Goal: Transaction & Acquisition: Purchase product/service

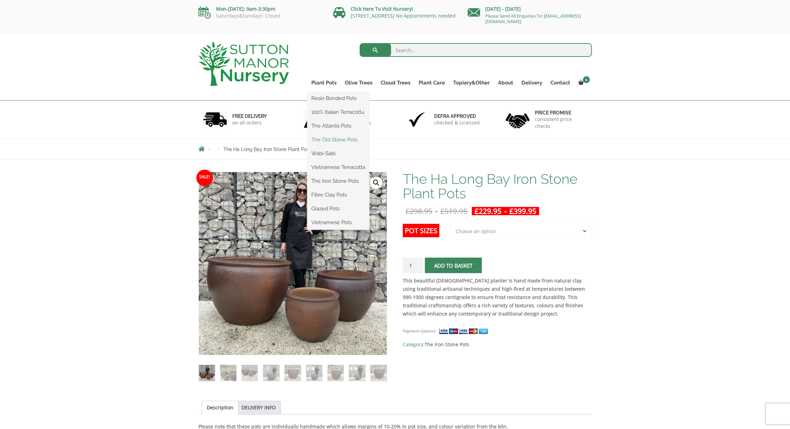
click at [328, 140] on link "The Old Stone Pots" at bounding box center [338, 140] width 62 height 10
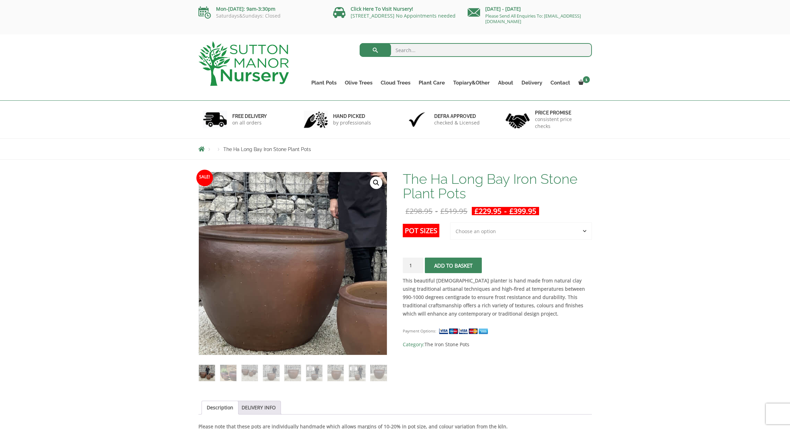
click at [223, 295] on img at bounding box center [350, 242] width 345 height 345
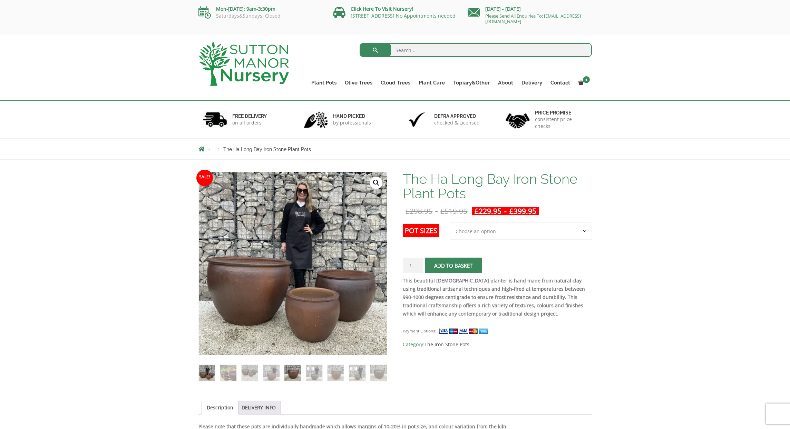
click at [291, 378] on img at bounding box center [292, 373] width 16 height 16
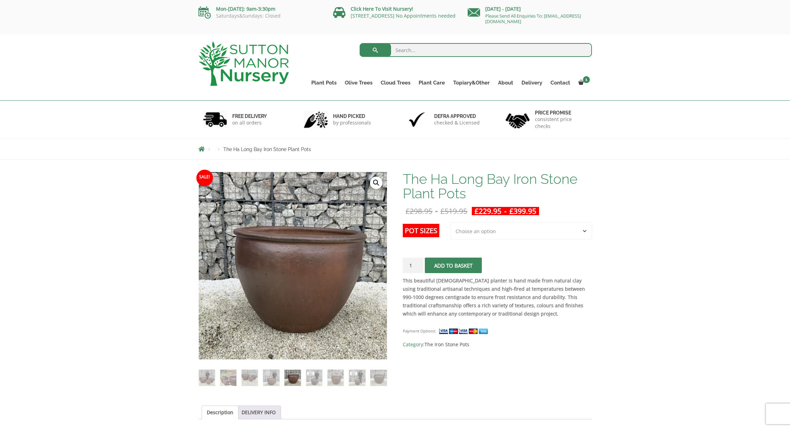
click at [297, 386] on img at bounding box center [292, 378] width 16 height 16
click at [297, 383] on img at bounding box center [292, 378] width 16 height 16
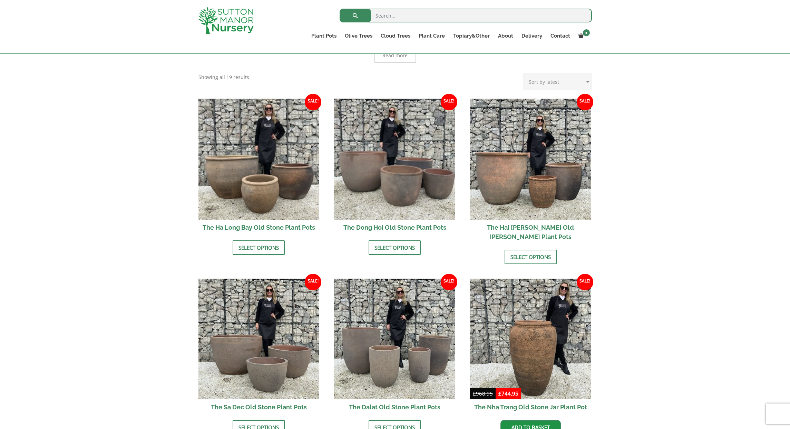
scroll to position [200, 0]
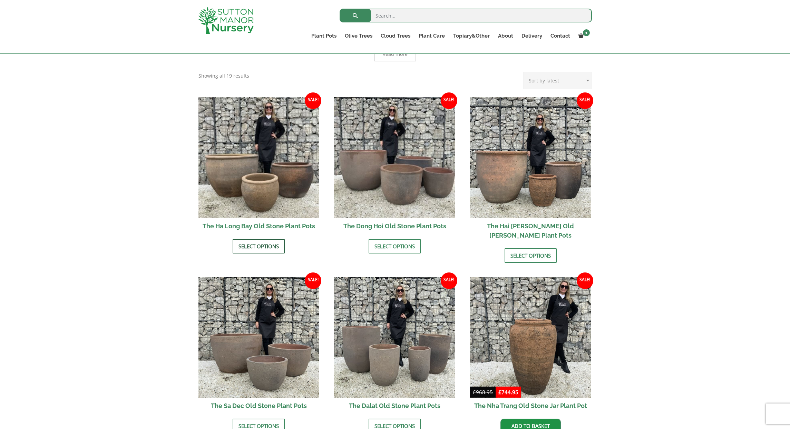
click at [263, 243] on link "Select options" at bounding box center [259, 246] width 52 height 14
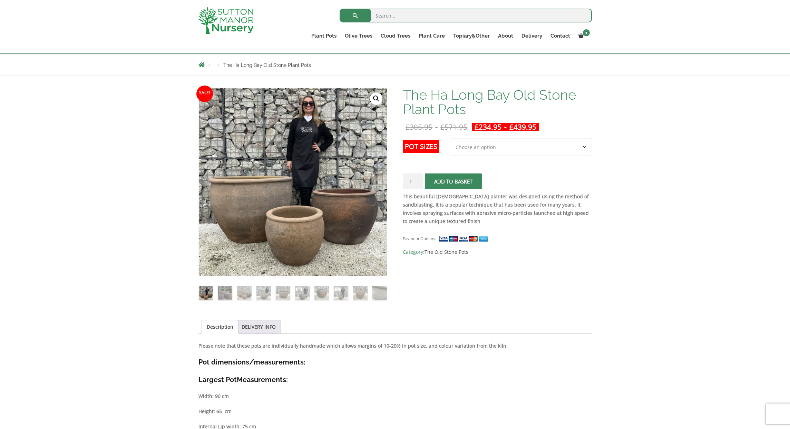
scroll to position [70, 0]
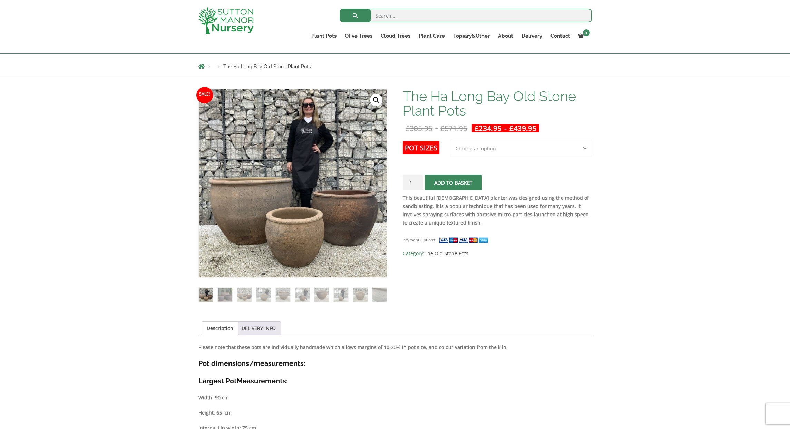
click at [334, 229] on img at bounding box center [293, 183] width 188 height 188
click at [265, 288] on img at bounding box center [263, 295] width 14 height 14
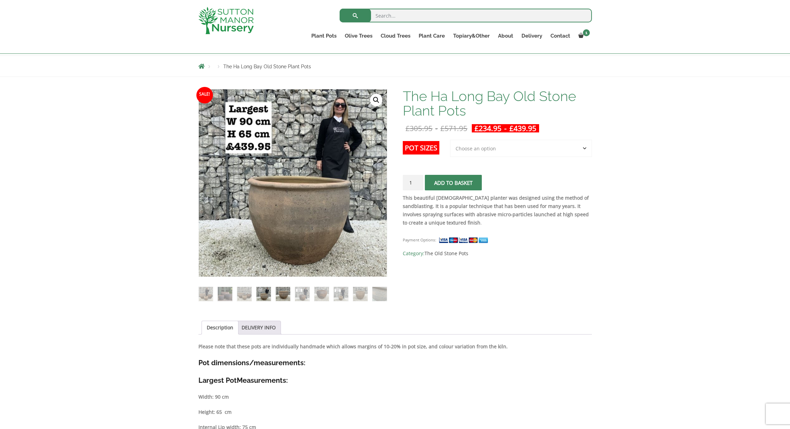
click at [280, 289] on img at bounding box center [283, 294] width 14 height 14
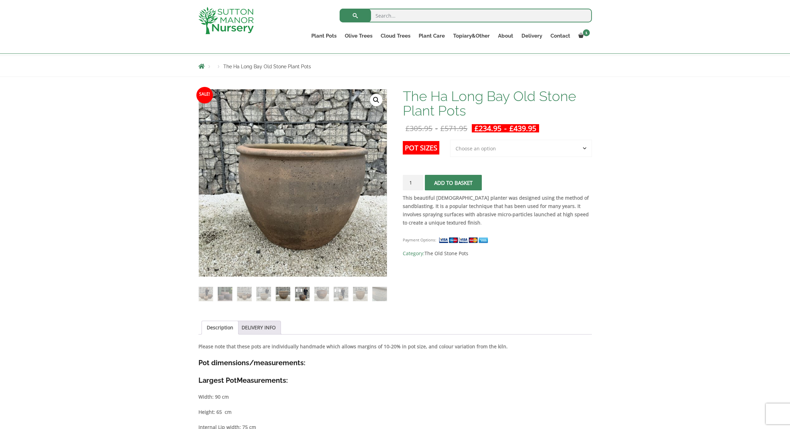
click at [297, 292] on img at bounding box center [302, 294] width 14 height 14
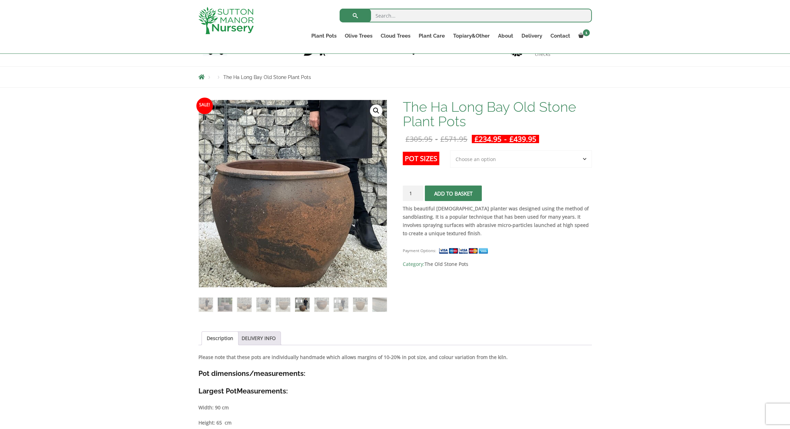
scroll to position [58, 0]
